Goal: Task Accomplishment & Management: Manage account settings

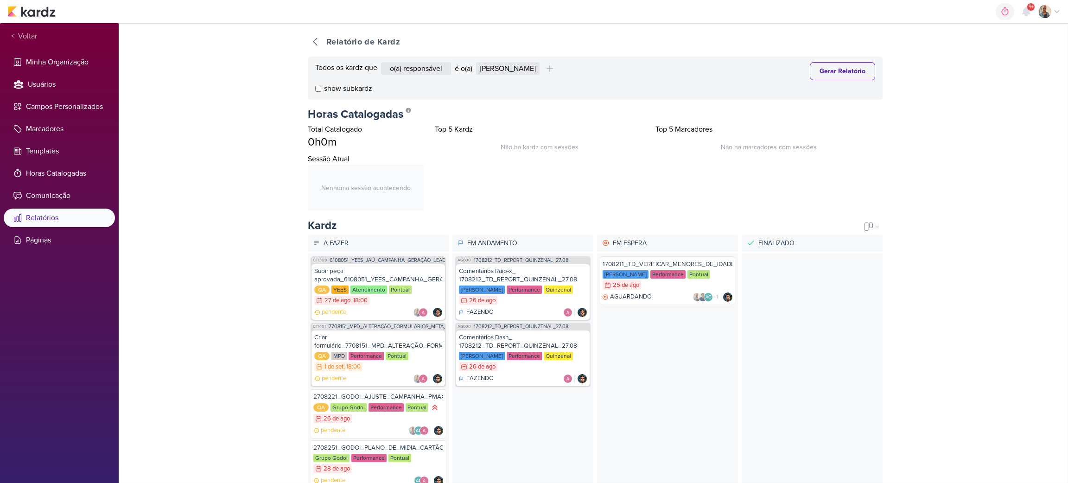
scroll to position [197, 0]
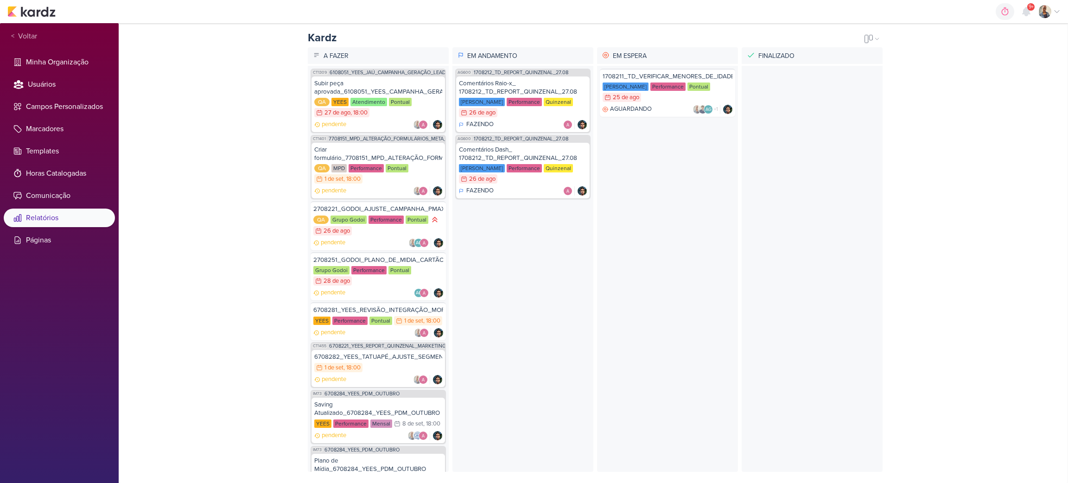
drag, startPoint x: 891, startPoint y: 221, endPoint x: 904, endPoint y: 102, distance: 119.0
click at [904, 102] on div "carregando... Relatório de Kardz Todos os kardz que o(a) responsável contém o m…" at bounding box center [593, 253] width 949 height 460
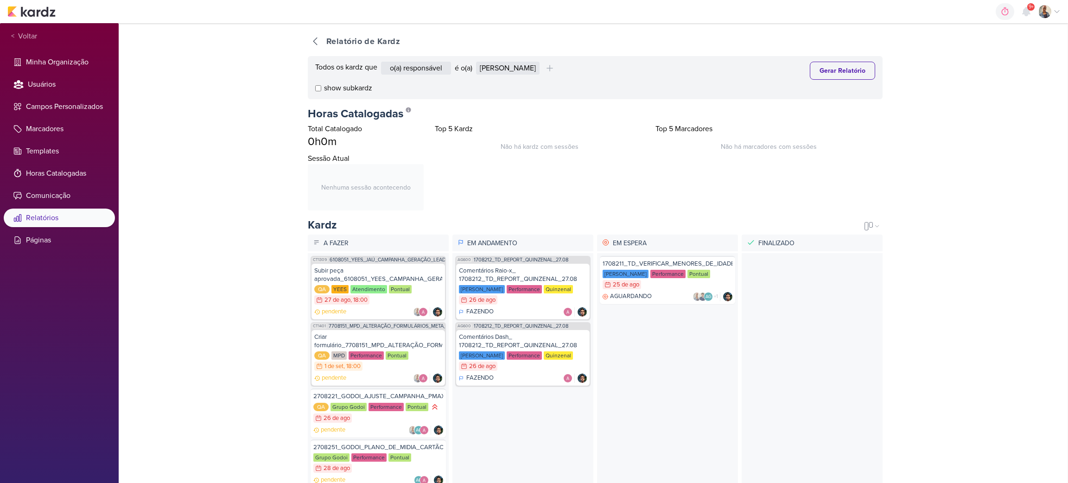
scroll to position [0, 0]
click at [540, 65] on select "Alessandra Gomes Aline Gimenez Graciano Caroline Traven De Andrade Eduardo Quar…" at bounding box center [508, 68] width 64 height 13
select select "1389"
click at [478, 62] on select "Alessandra Gomes Aline Gimenez Graciano Caroline Traven De Andrade Eduardo Quar…" at bounding box center [508, 68] width 64 height 13
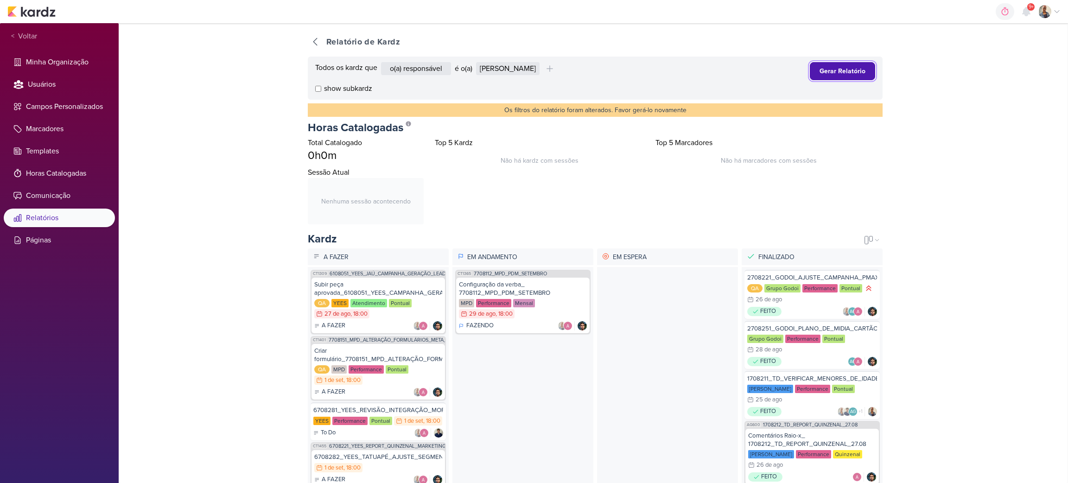
click at [825, 72] on button "Gerar Relatório" at bounding box center [842, 71] width 65 height 18
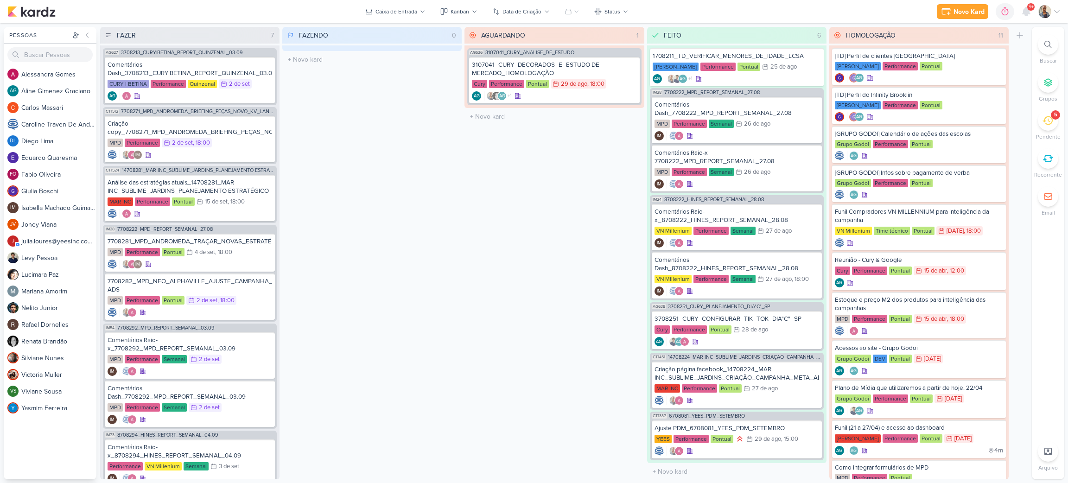
click at [1052, 48] on div at bounding box center [1048, 44] width 20 height 20
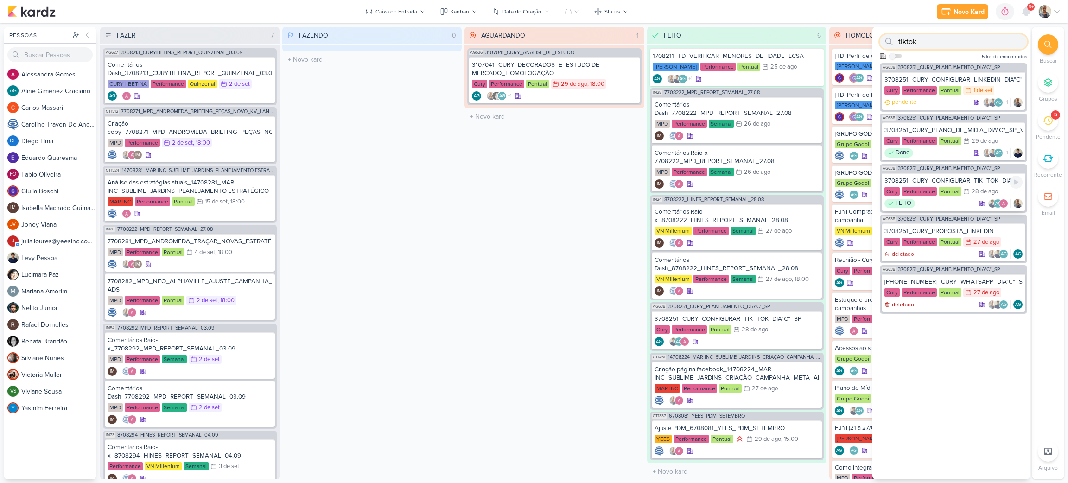
type input "tiktok"
click at [958, 203] on div "FEITO AG" at bounding box center [954, 203] width 138 height 9
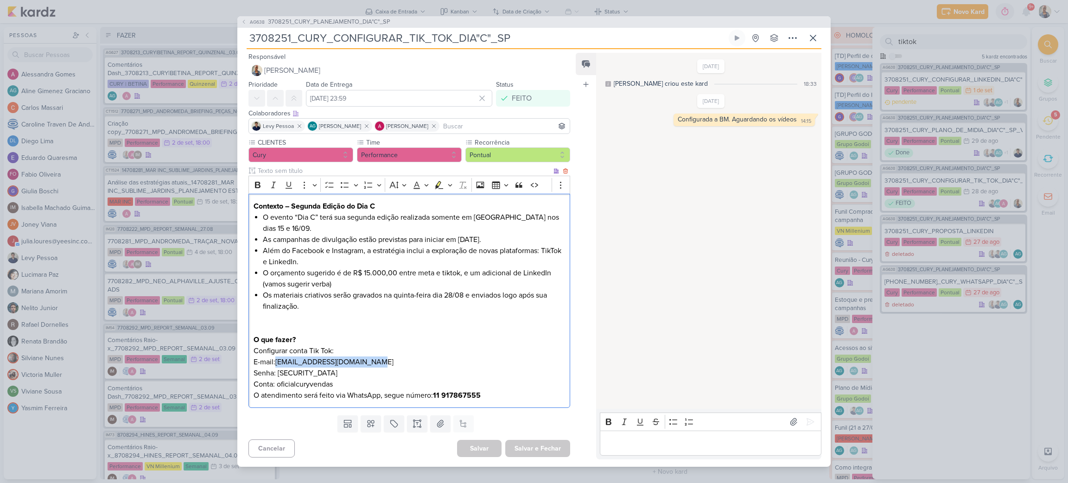
drag, startPoint x: 378, startPoint y: 359, endPoint x: 276, endPoint y: 361, distance: 101.6
click at [276, 361] on p "Configurar conta Tik Tok: E-mail:canalcuryvendas@gmail.com Senha: 5iATWyh2h5pmw…" at bounding box center [410, 373] width 312 height 56
copy p "canalcuryvendas@gmail.com"
drag, startPoint x: 351, startPoint y: 368, endPoint x: 279, endPoint y: 369, distance: 72.3
click at [279, 369] on p "Configurar conta Tik Tok: E-mail:canalcuryvendas@gmail.com Senha: 5iATWyh2h5pmw…" at bounding box center [410, 373] width 312 height 56
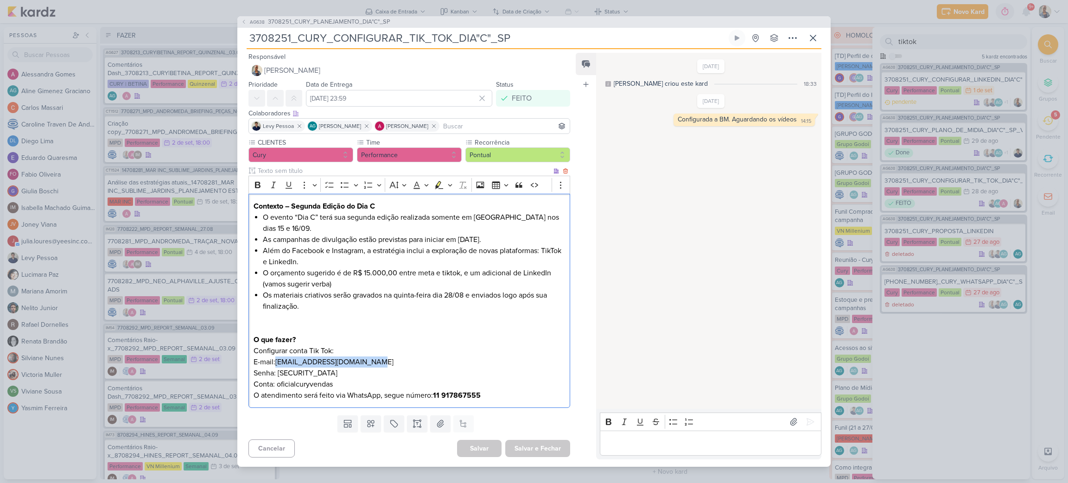
copy p "5iATWyh2h5pmw6r@"
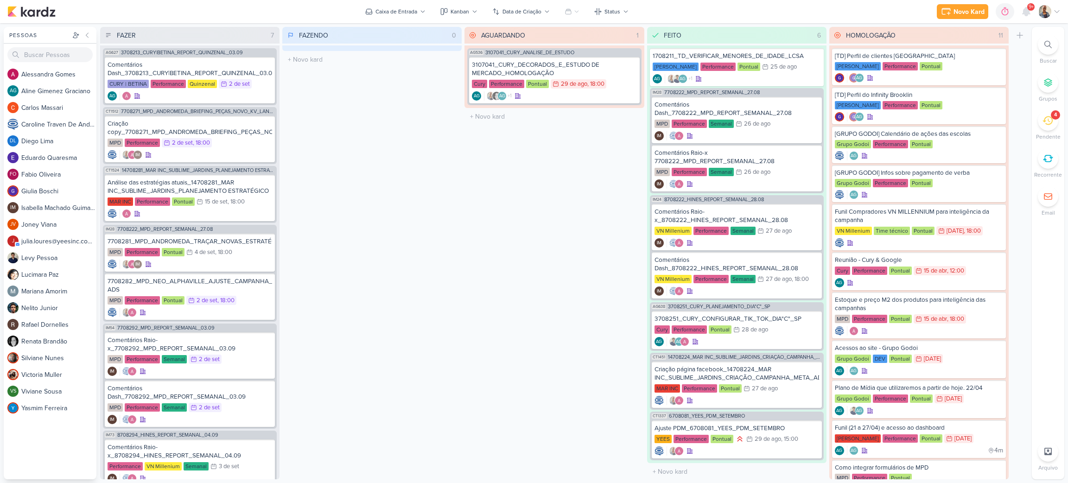
click at [1053, 123] on div "4" at bounding box center [1048, 120] width 20 height 20
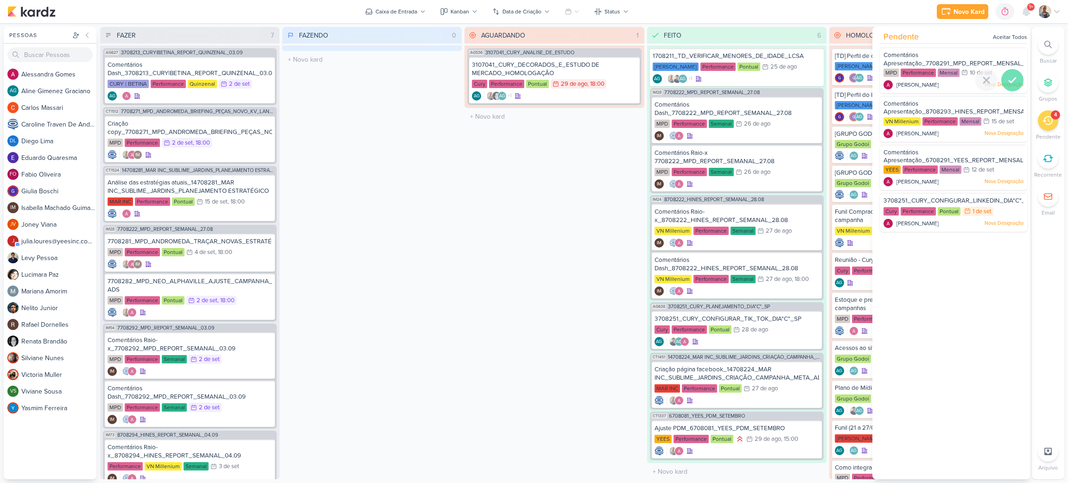
click at [1011, 83] on icon at bounding box center [1012, 80] width 11 height 11
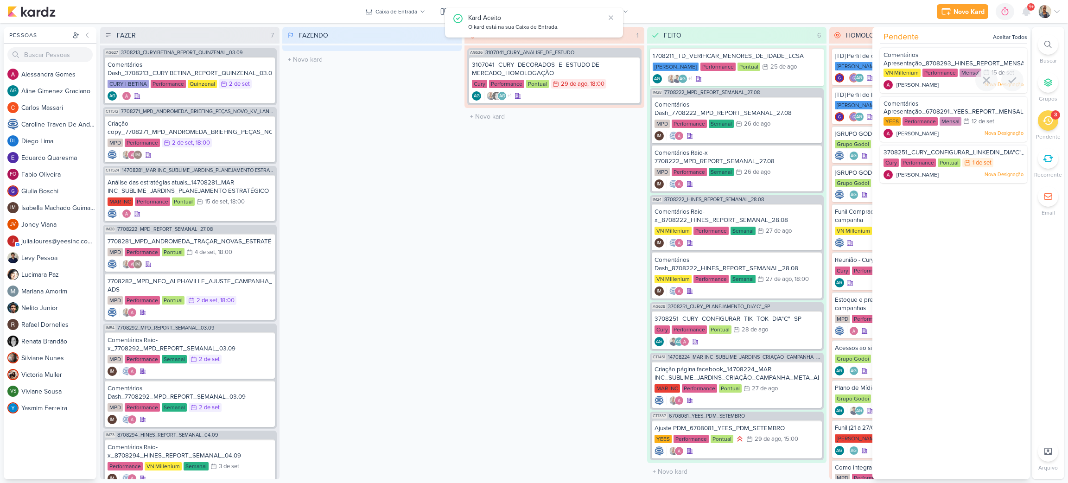
click at [1011, 83] on icon at bounding box center [1012, 80] width 11 height 11
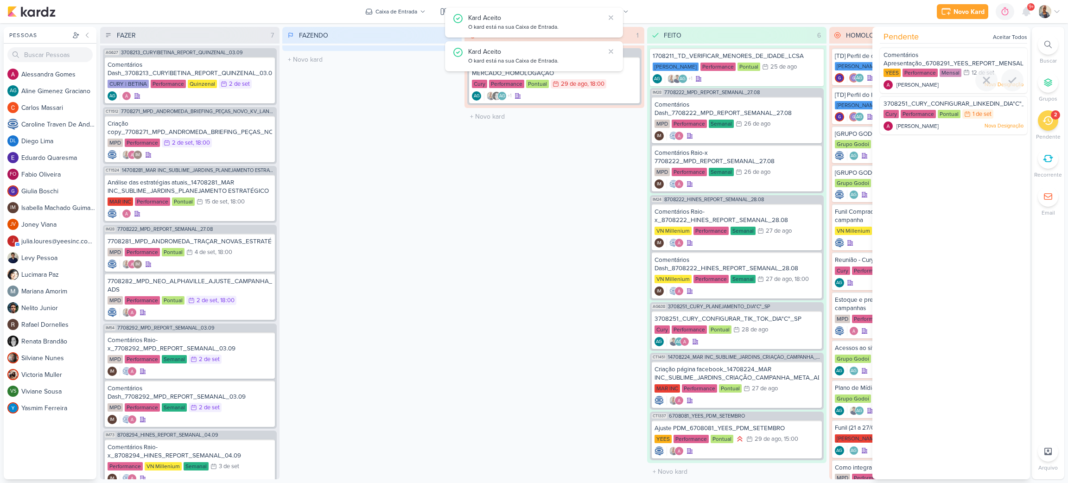
click at [1011, 83] on icon at bounding box center [1012, 80] width 11 height 11
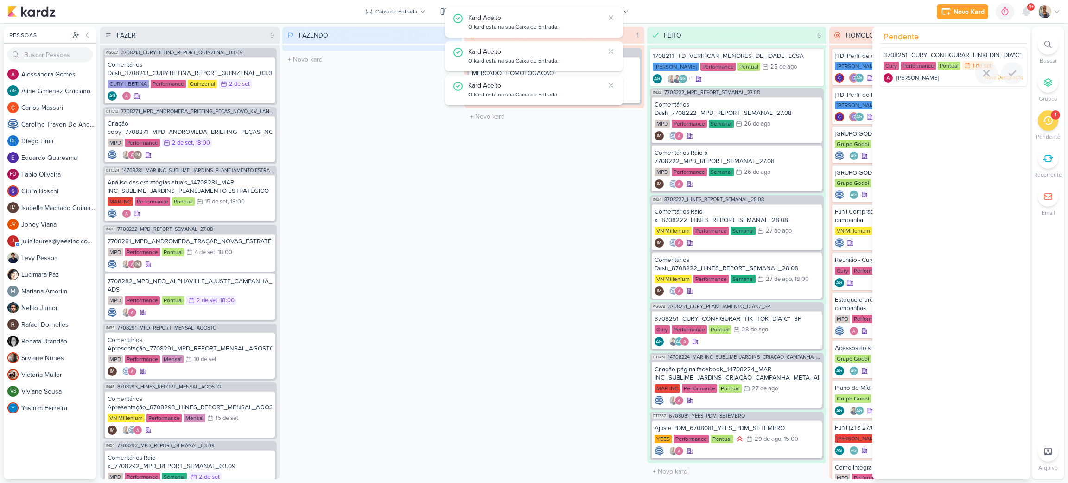
click at [940, 81] on div at bounding box center [953, 84] width 147 height 7
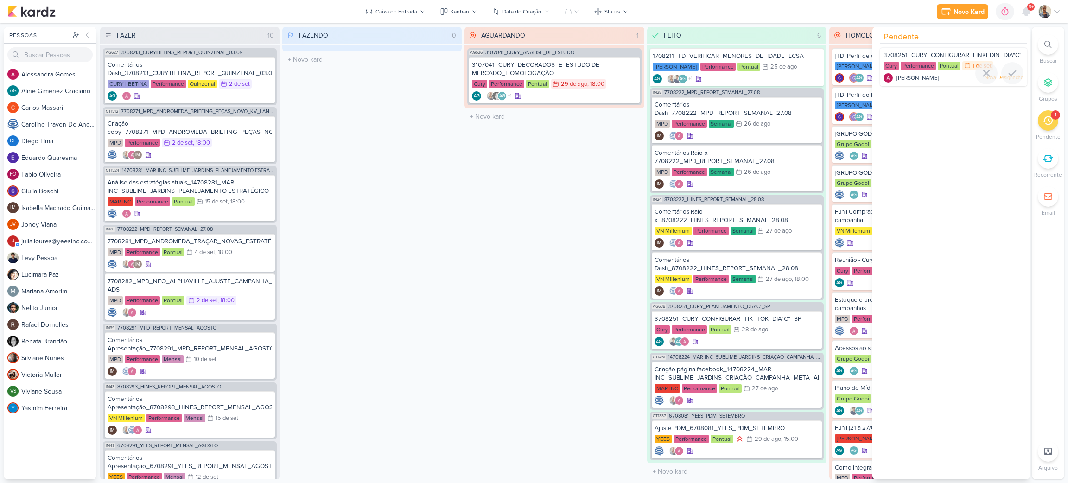
click at [948, 77] on div "[PERSON_NAME] Nova Designação" at bounding box center [954, 77] width 140 height 9
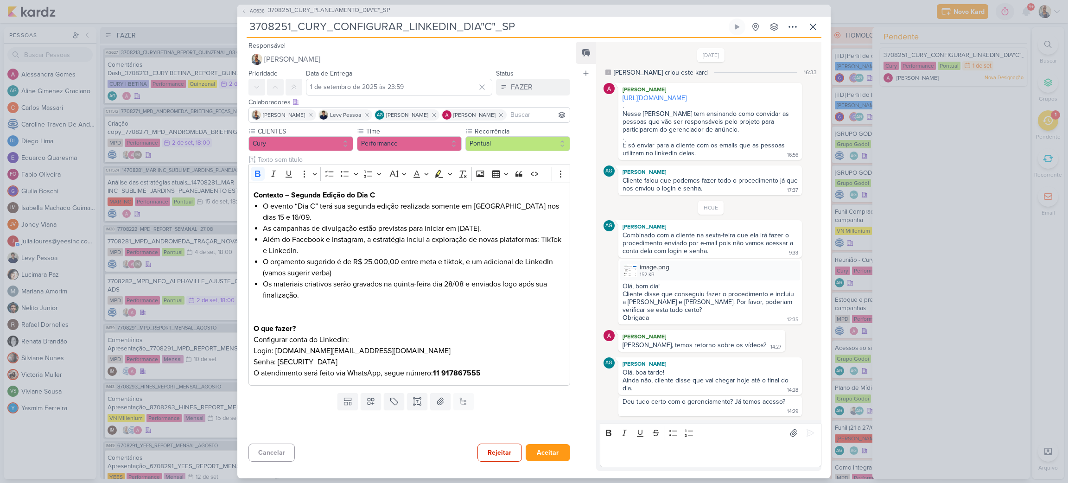
scroll to position [2, 0]
click at [721, 464] on div "Editor editing area: main" at bounding box center [711, 454] width 222 height 25
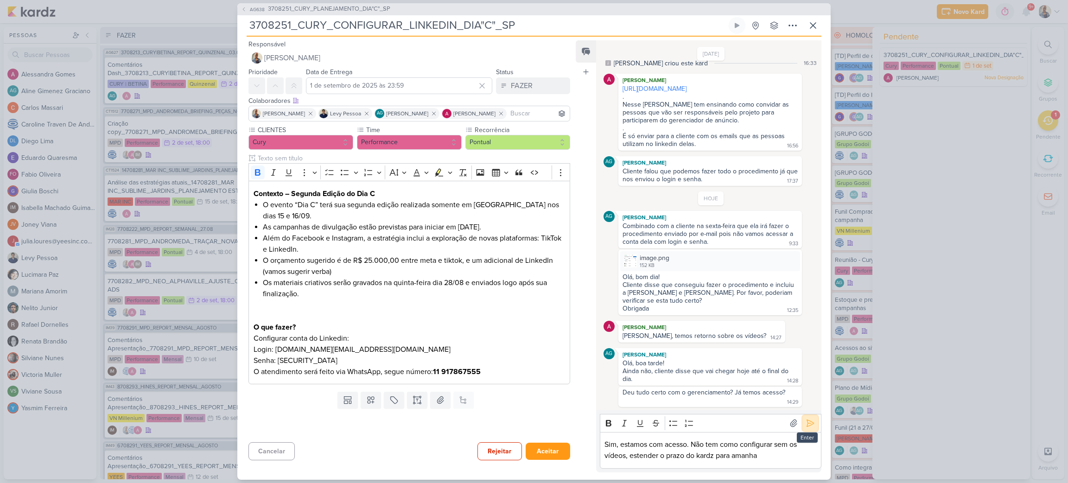
click at [806, 426] on icon at bounding box center [810, 423] width 9 height 9
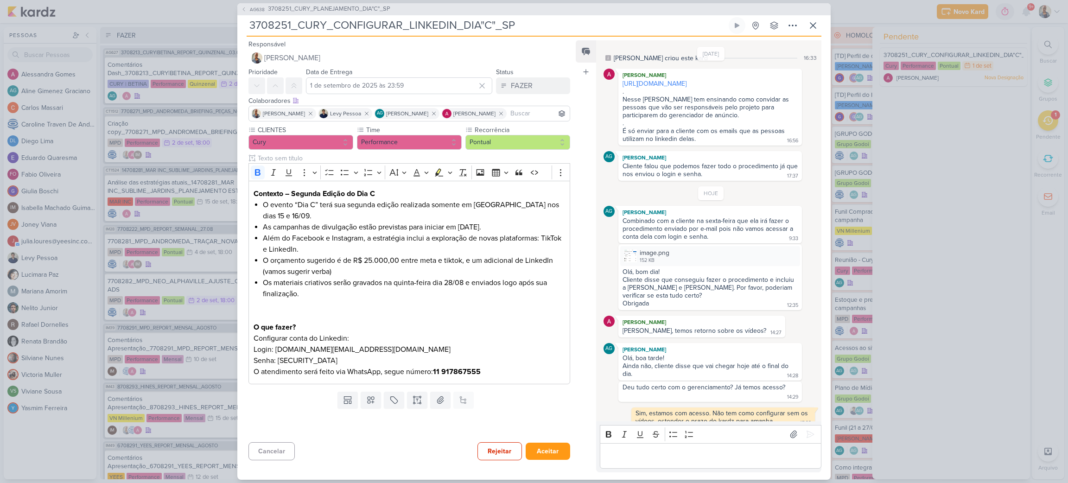
scroll to position [28, 0]
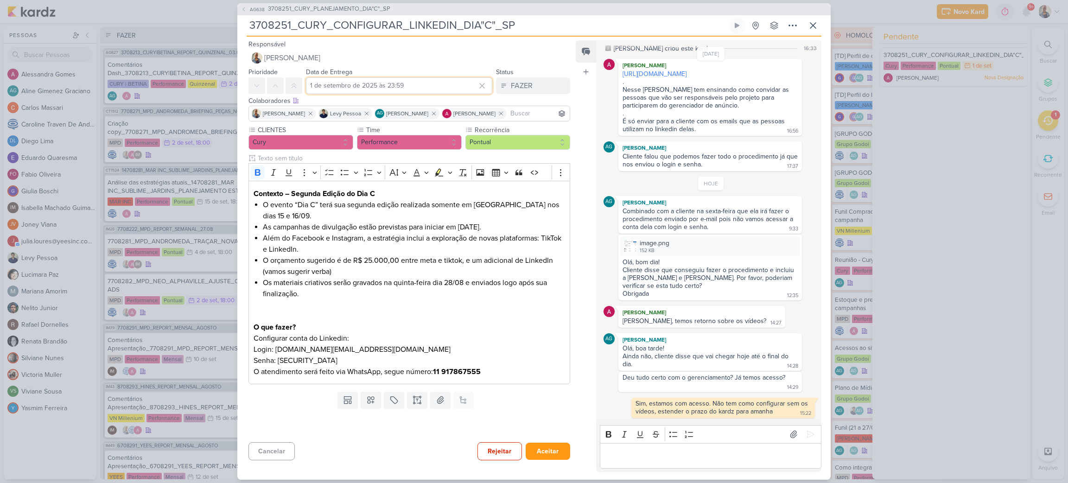
click at [448, 82] on input "1 de setembro de 2025 às 23:59" at bounding box center [399, 85] width 186 height 17
click at [416, 138] on div "2" at bounding box center [422, 135] width 14 height 14
type input "2 de setembro de 2025 às 23:59"
click at [547, 450] on button "Aceitar" at bounding box center [548, 451] width 45 height 17
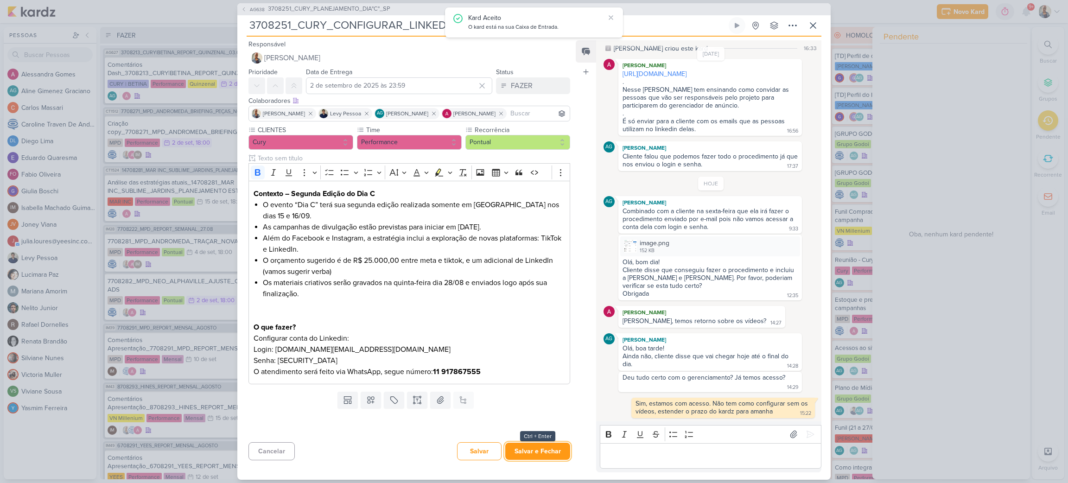
click at [547, 450] on button "Salvar e Fechar" at bounding box center [537, 451] width 65 height 17
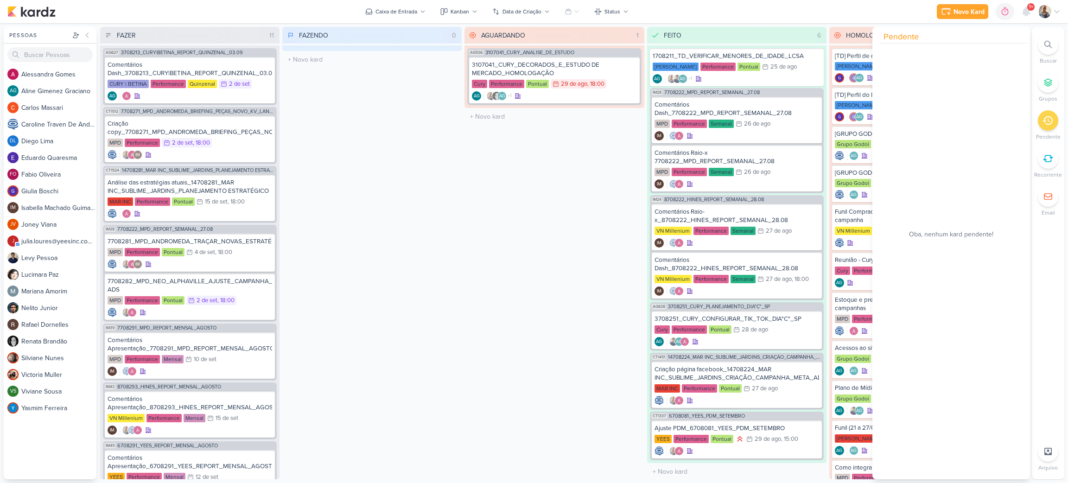
click at [542, 169] on div "AGUARDANDO 1 Mover Para Esquerda Mover Para Direita [GEOGRAPHIC_DATA] AG536 310…" at bounding box center [554, 253] width 179 height 452
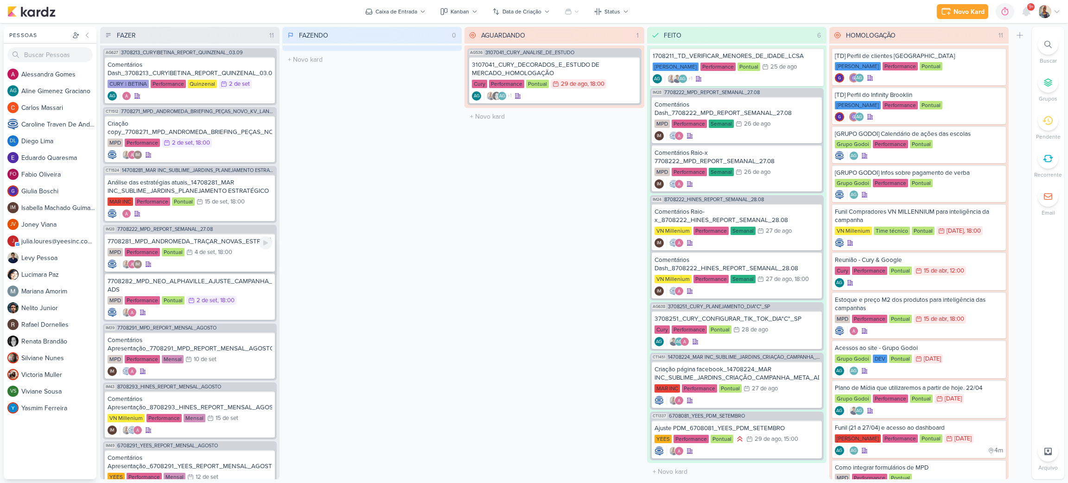
click at [246, 250] on div "MPD Performance Pontual 4/9 [DATE] 18:00" at bounding box center [190, 253] width 165 height 10
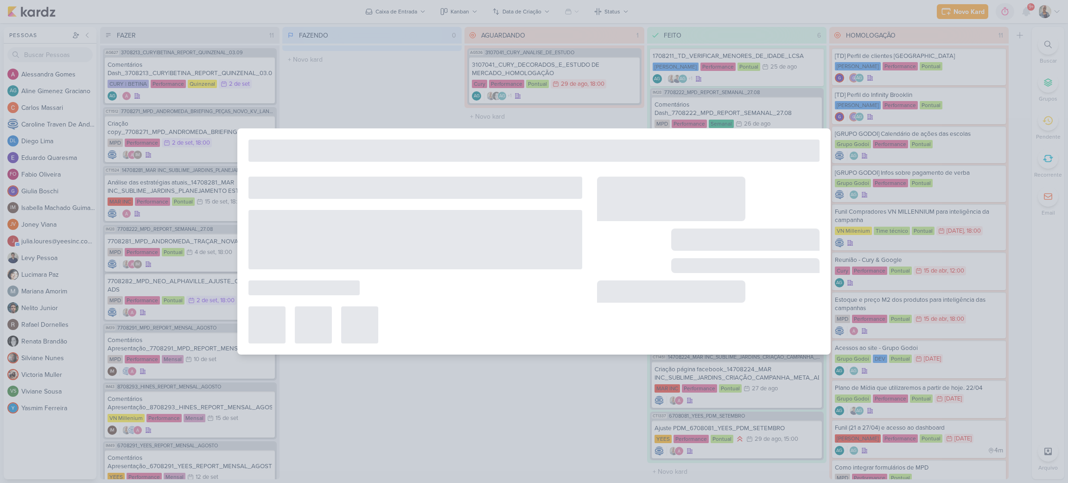
type input "7708281_MPD_ANDROMEDA_TRAÇAR_NOVAS_ESTRATÉGIAS"
type input "[DATE] 18:00"
